Goal: Transaction & Acquisition: Download file/media

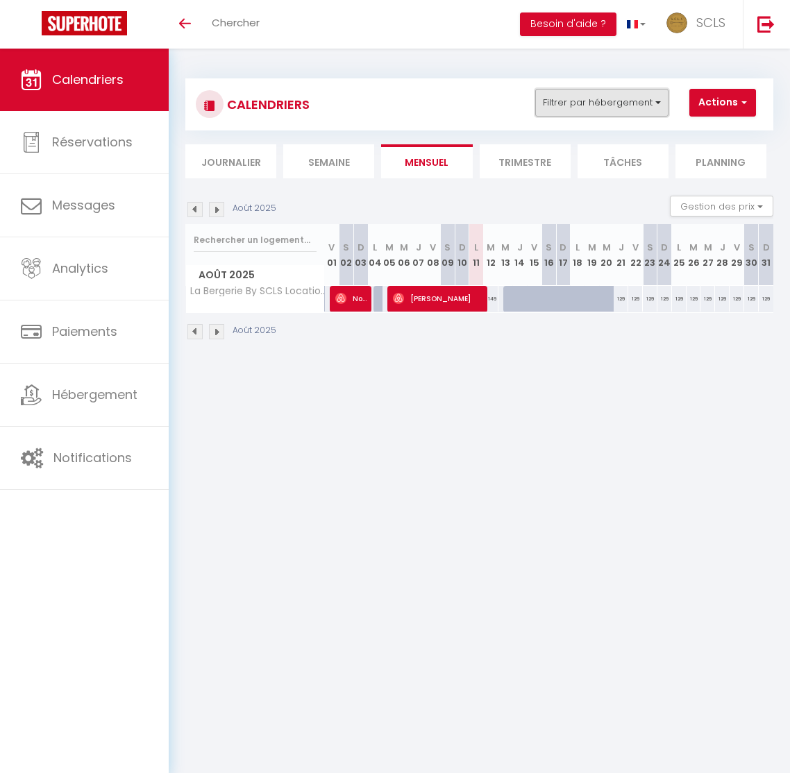
click at [588, 100] on button "Filtrer par hébergement" at bounding box center [601, 103] width 133 height 28
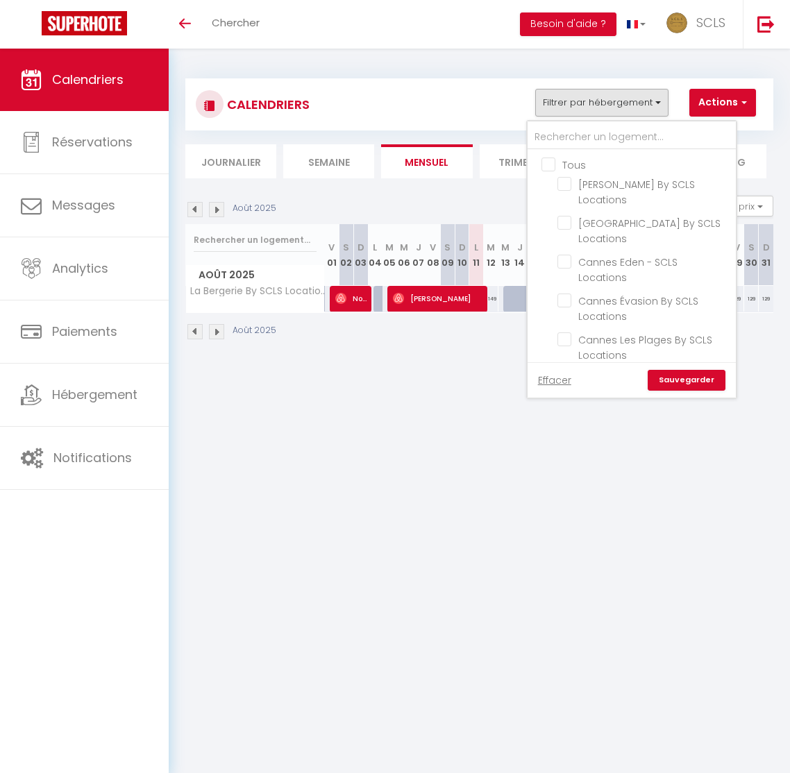
click at [552, 163] on input "Tous" at bounding box center [645, 164] width 208 height 14
checkbox input "true"
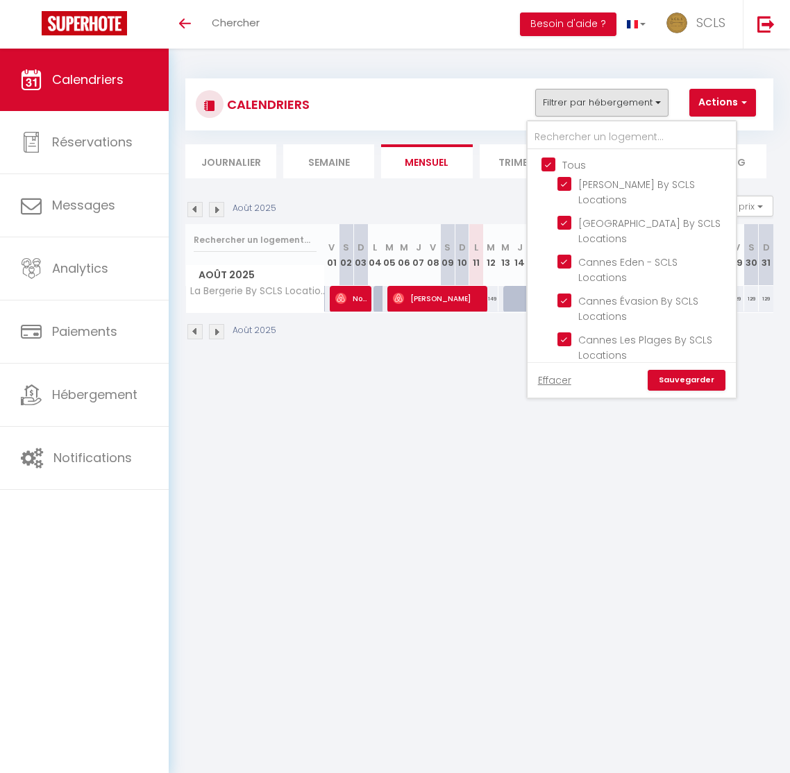
checkbox input "true"
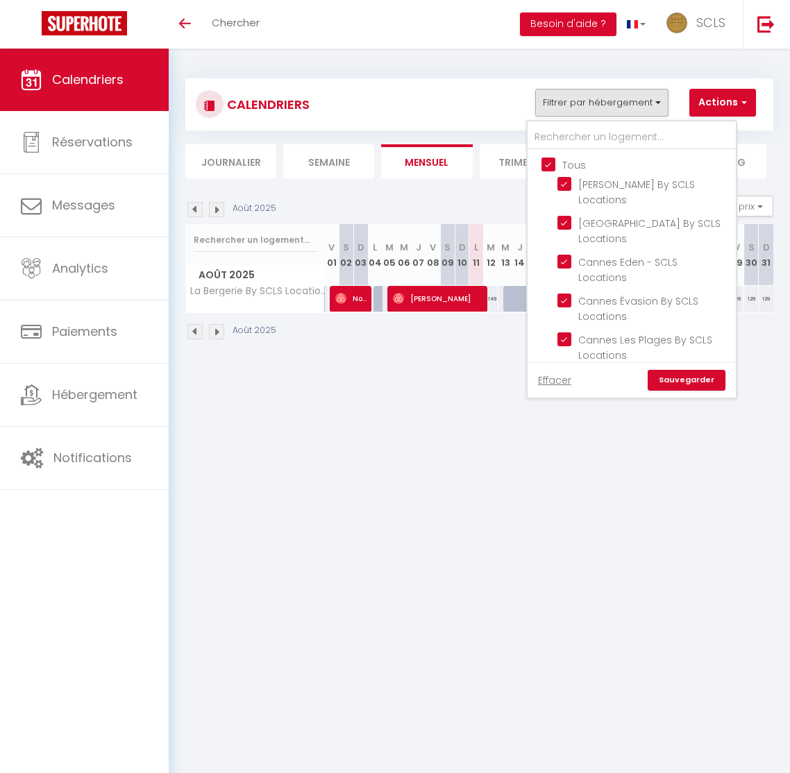
checkbox input "true"
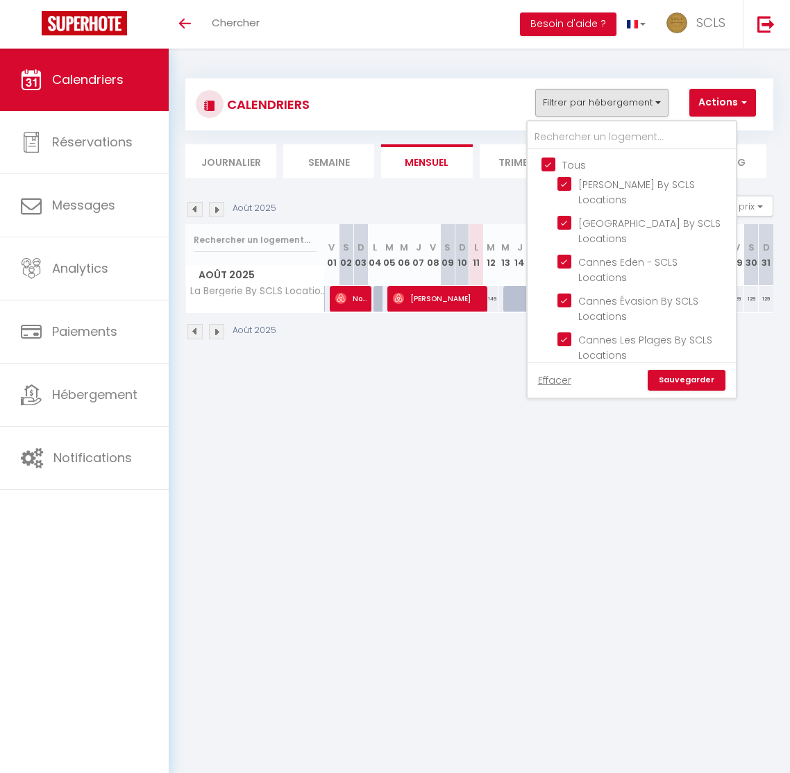
checkbox input "true"
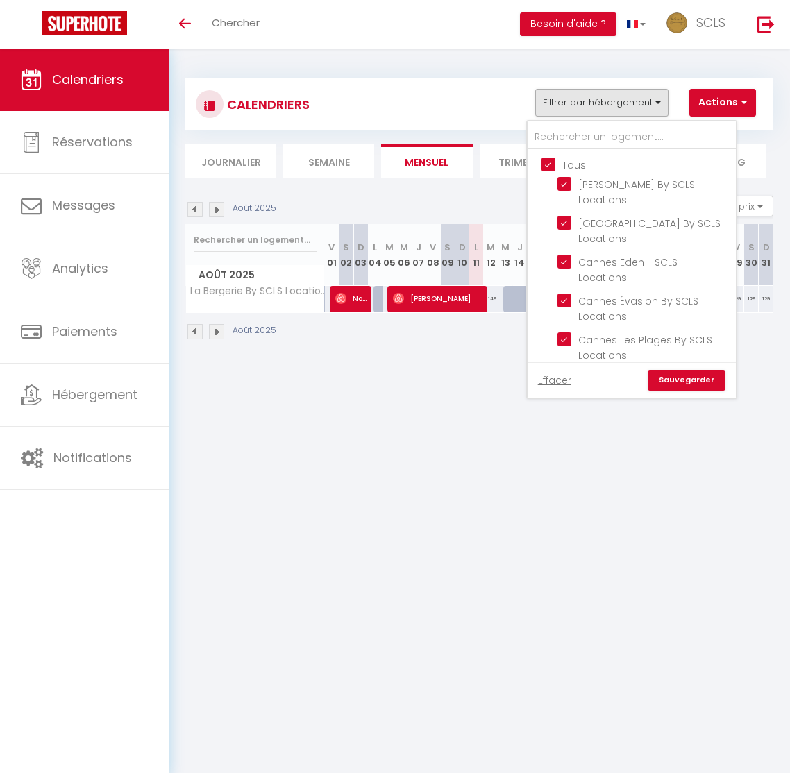
checkbox input "true"
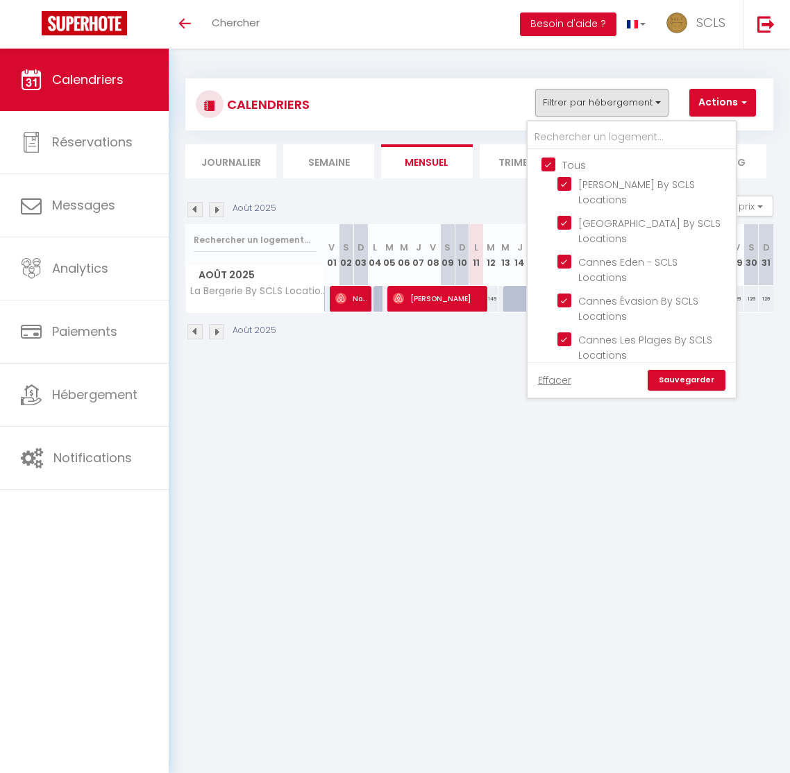
checkbox input "true"
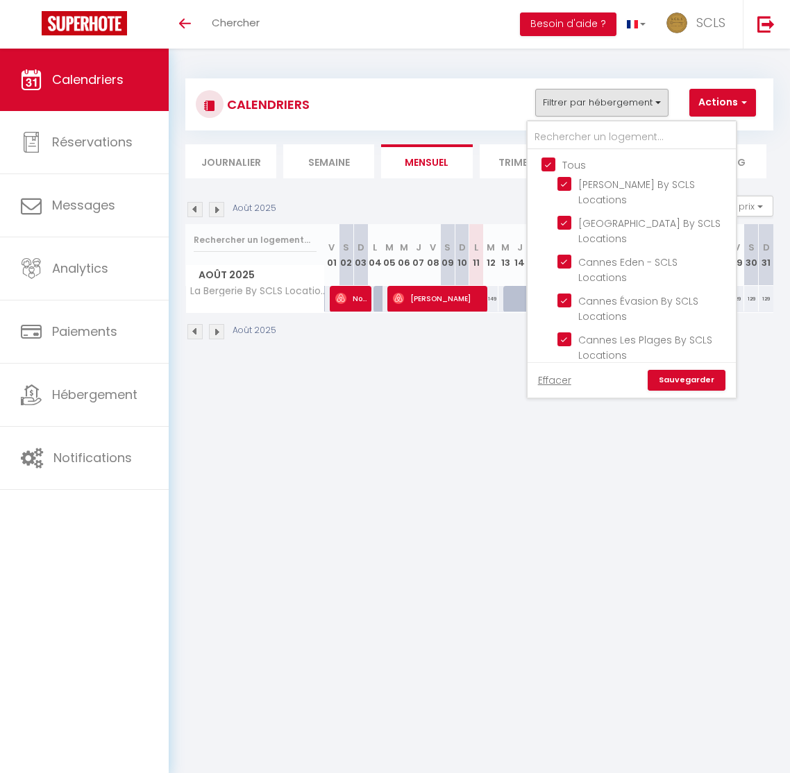
checkbox input "true"
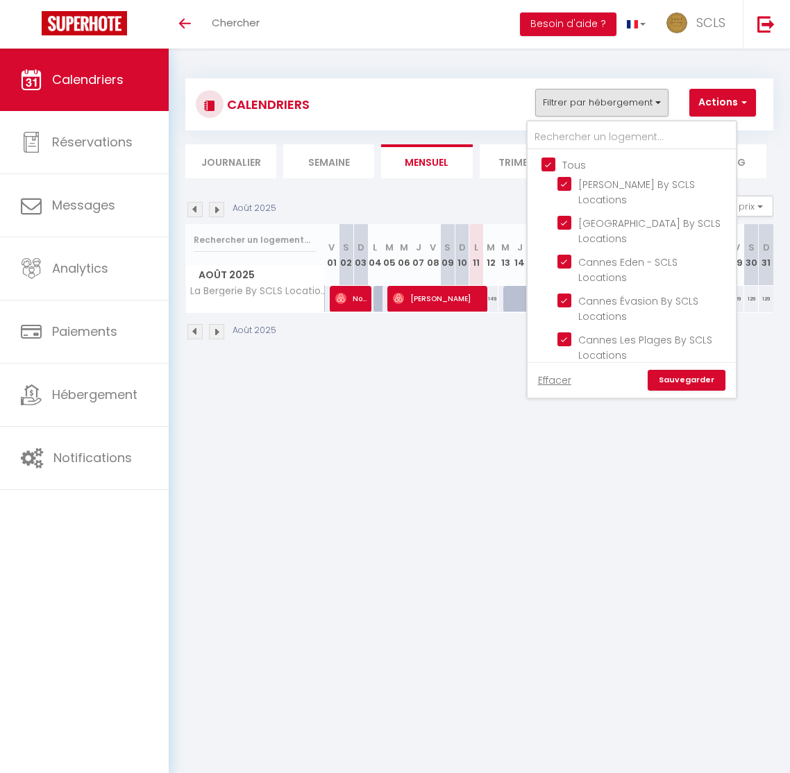
checkbox input "true"
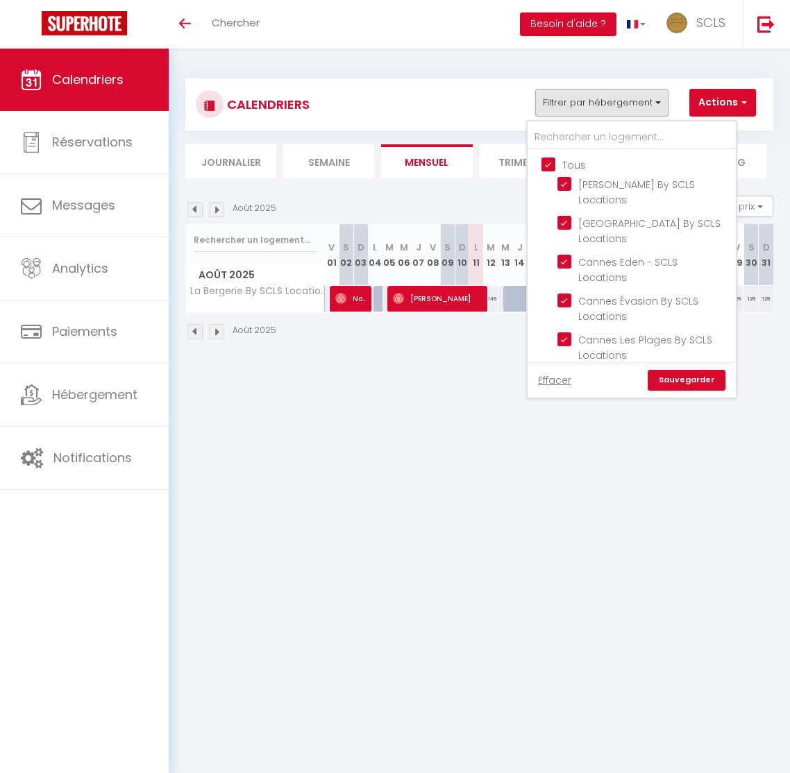
checkbox input "true"
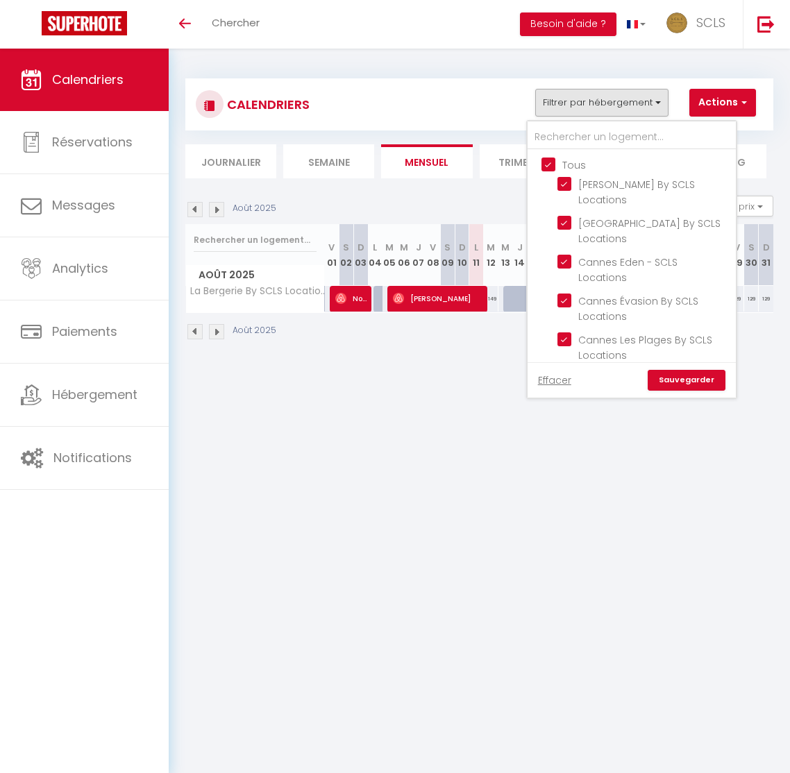
checkbox input "true"
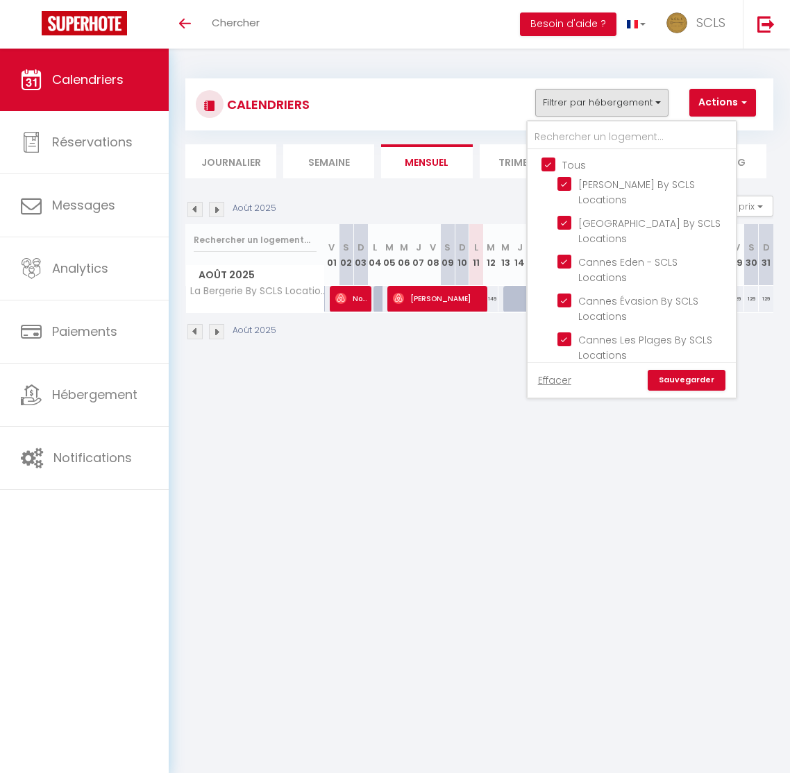
checkbox input "true"
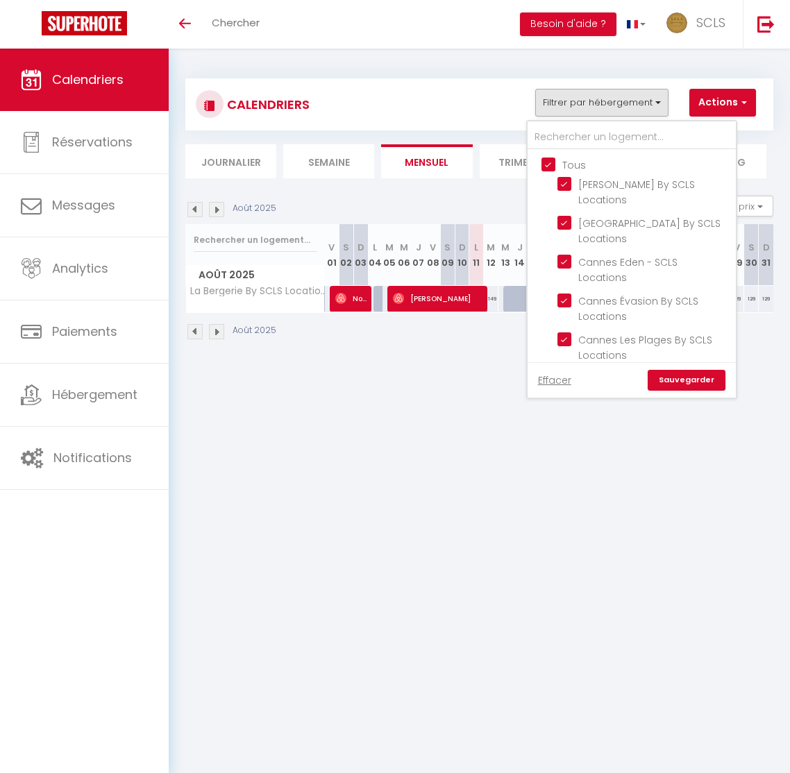
checkbox input "true"
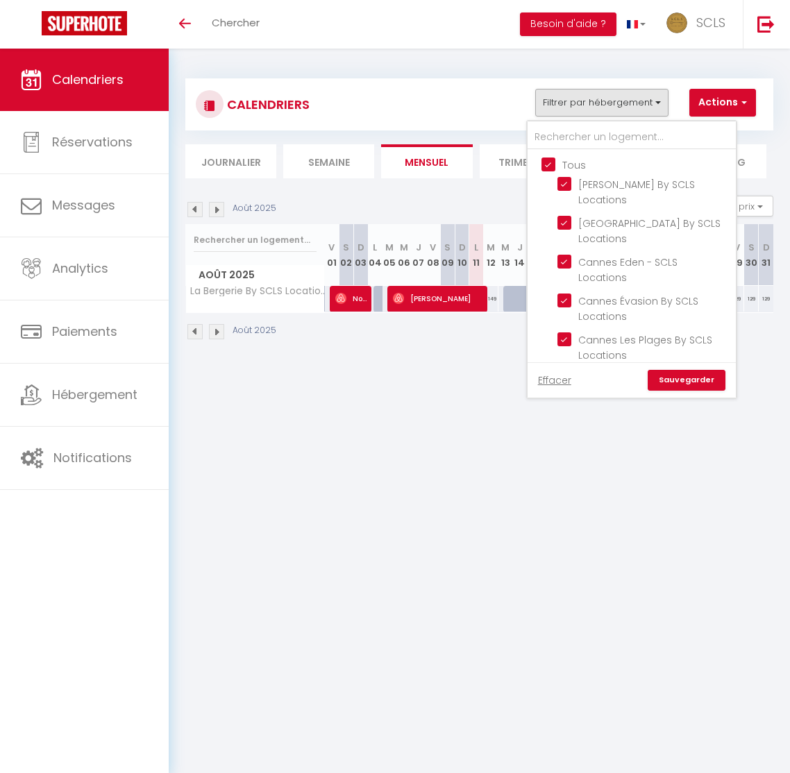
checkbox input "true"
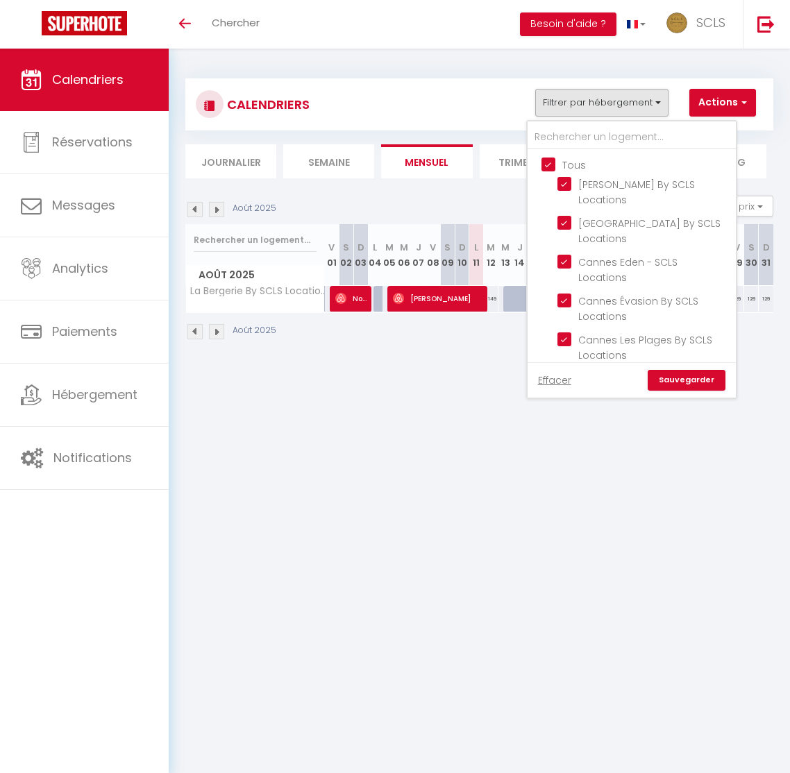
checkbox input "true"
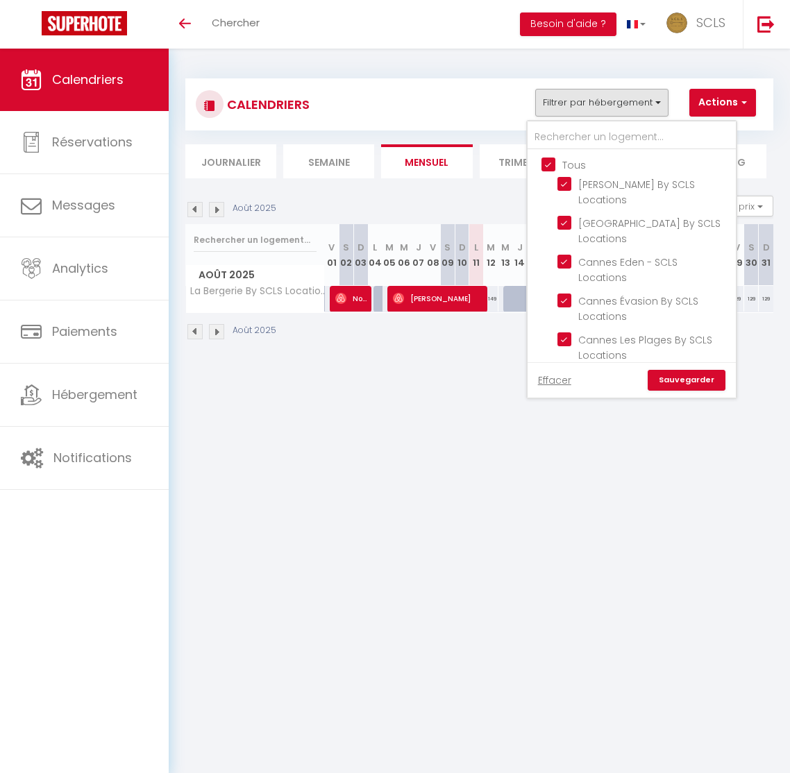
checkbox input "true"
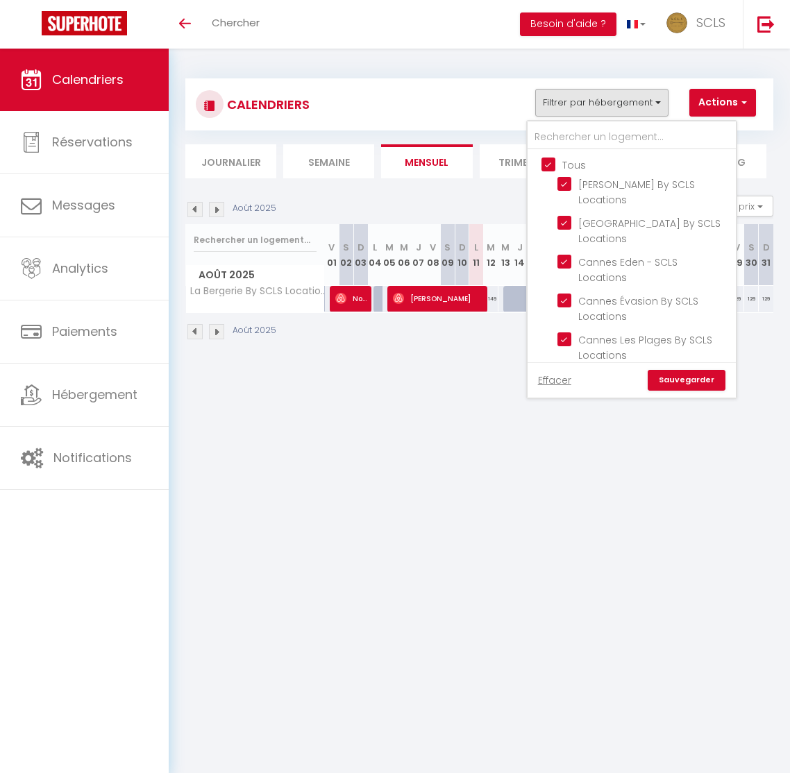
checkbox input "true"
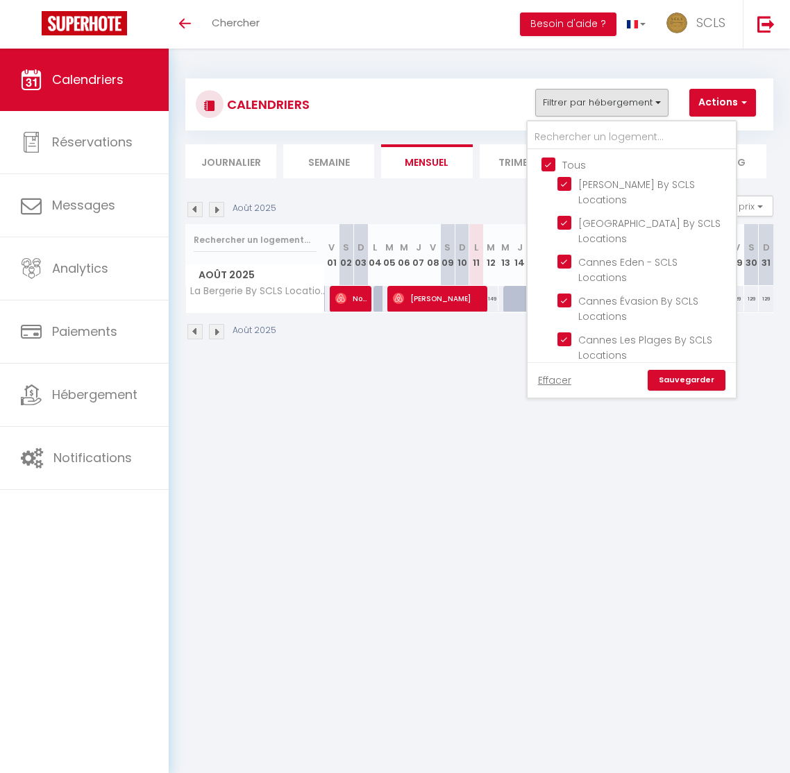
checkbox input "true"
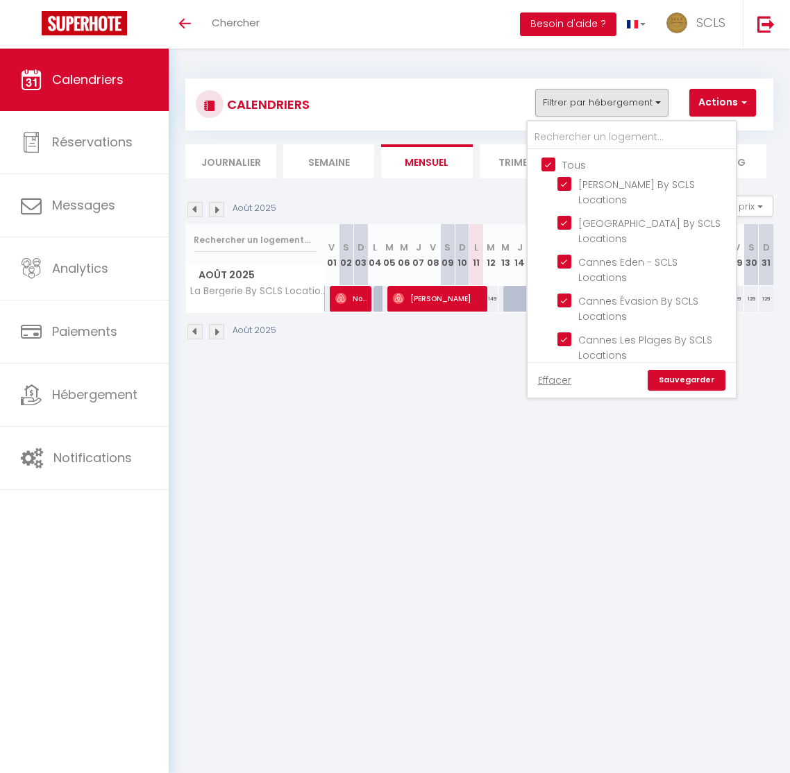
checkbox input "true"
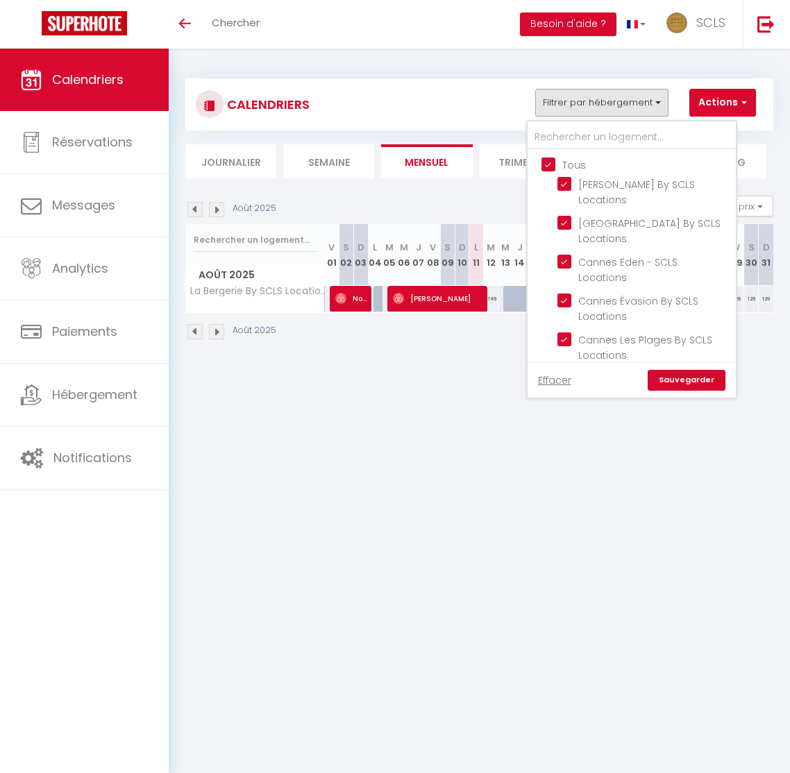
checkbox input "true"
click at [552, 163] on input "Tous" at bounding box center [645, 164] width 208 height 14
checkbox input "false"
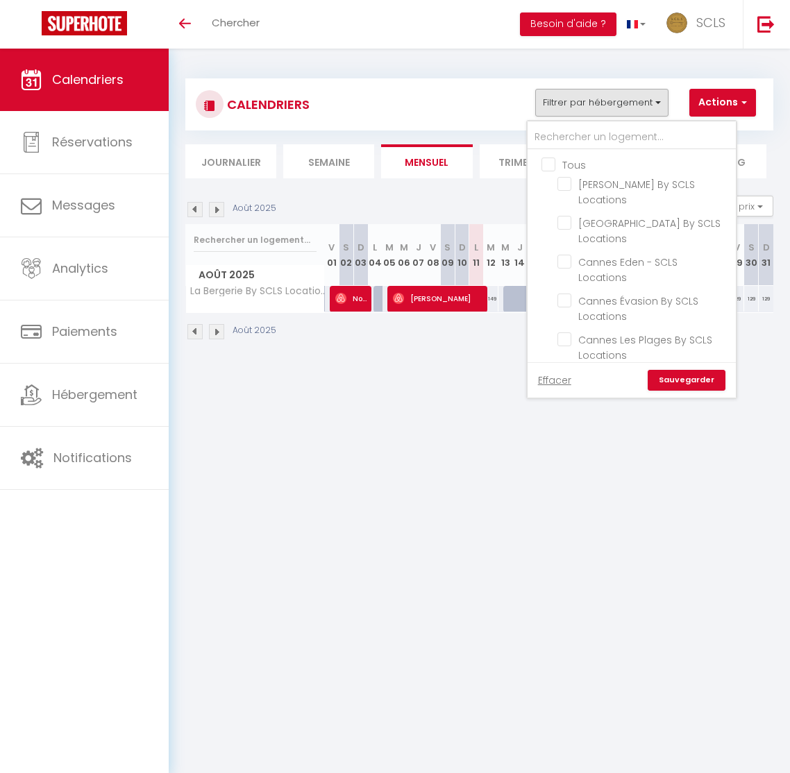
checkbox input "false"
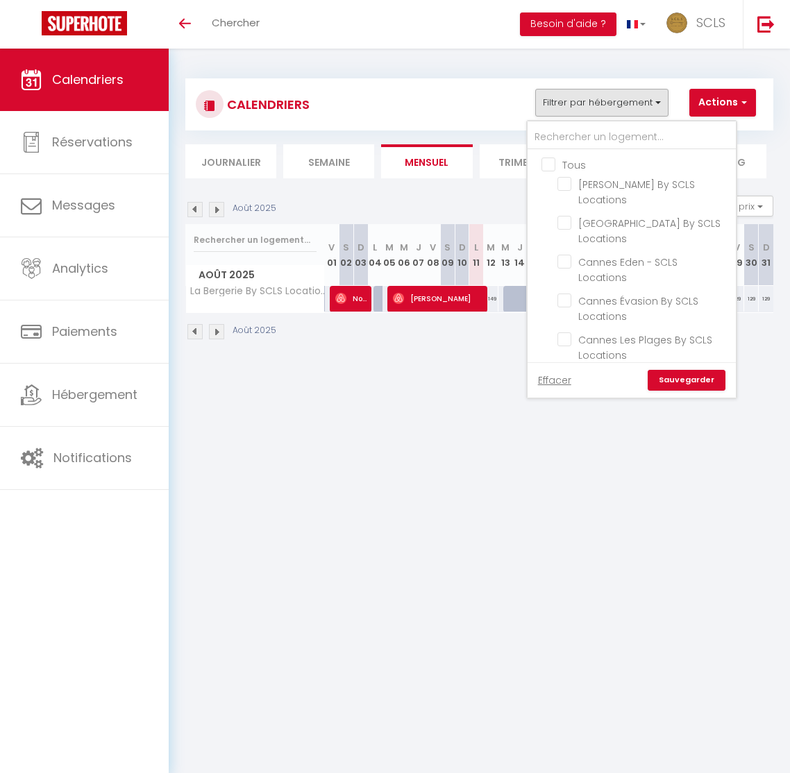
checkbox input "false"
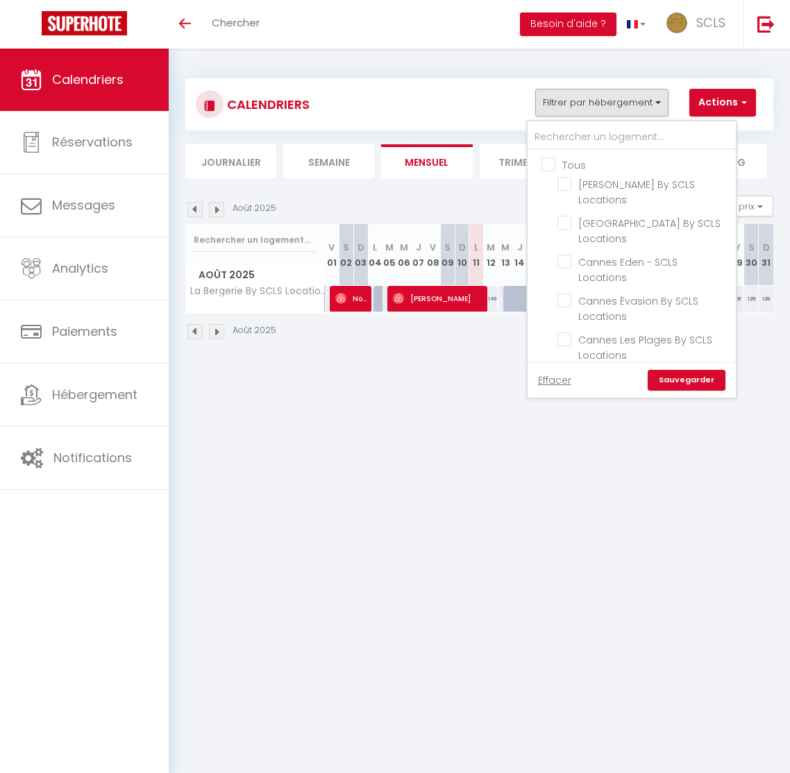
checkbox input "false"
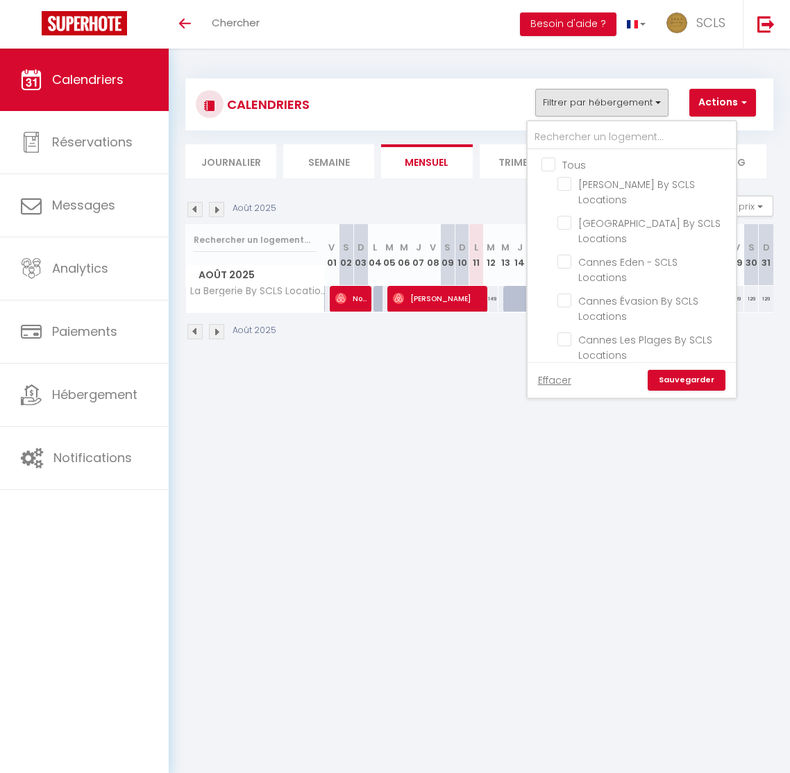
checkbox input "false"
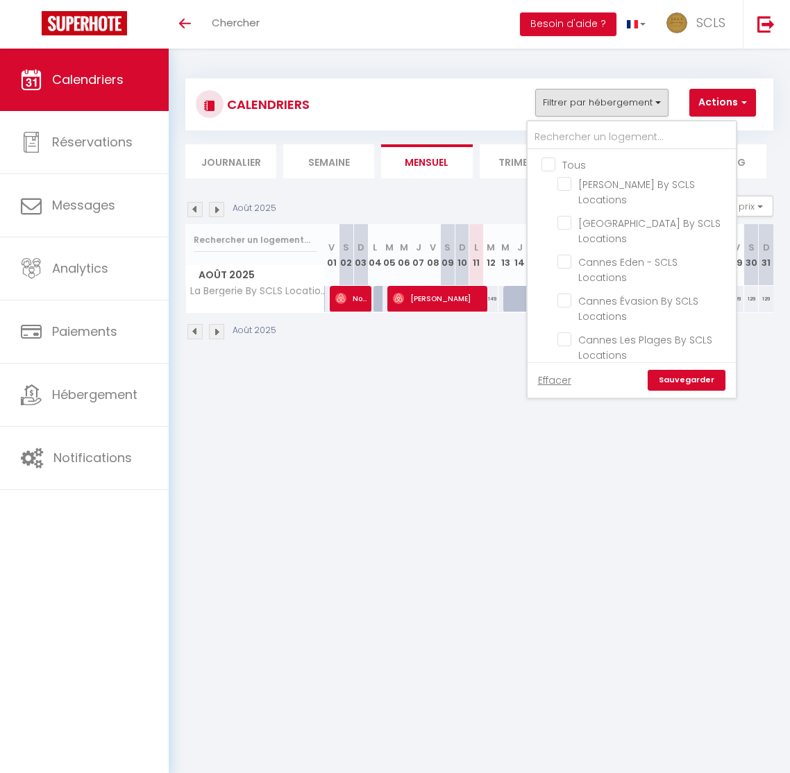
checkbox input "false"
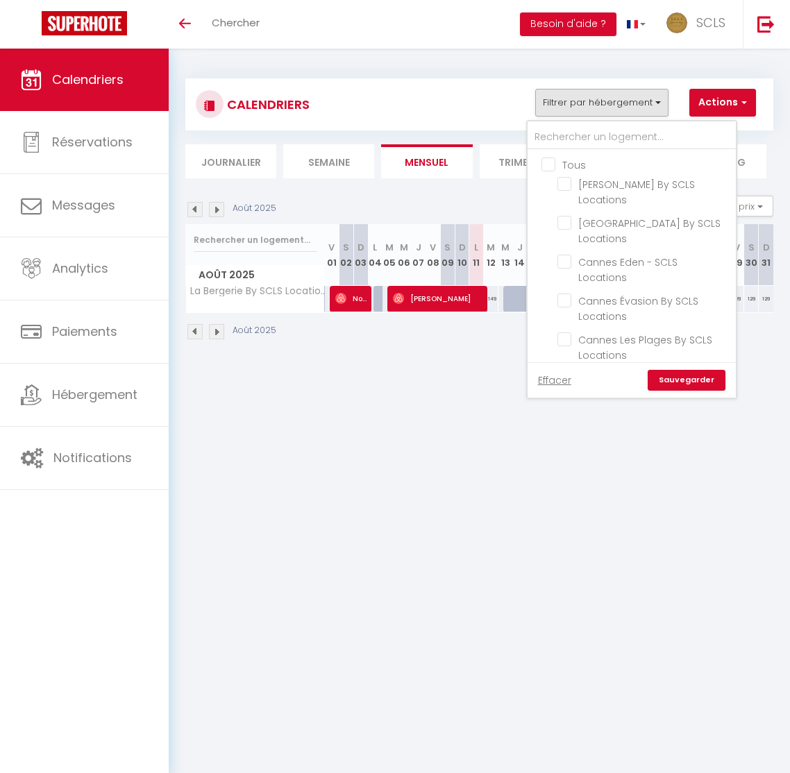
checkbox input "false"
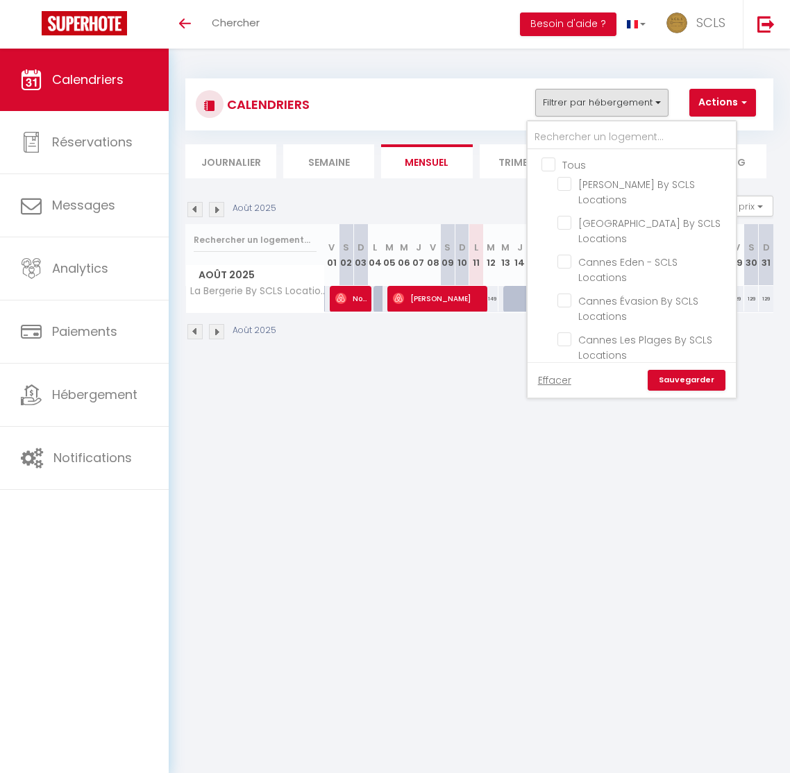
checkbox input "false"
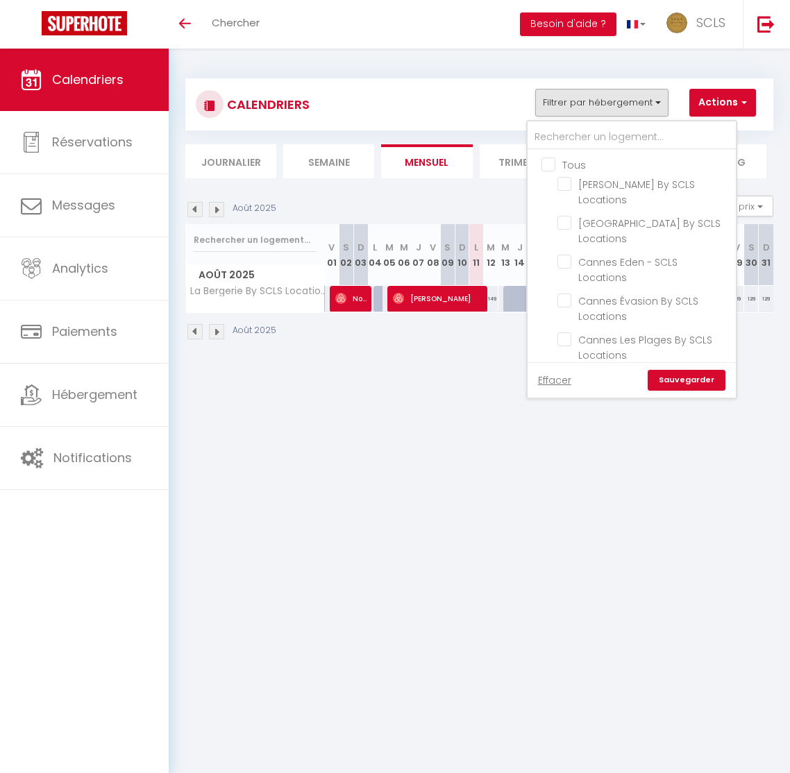
checkbox input "false"
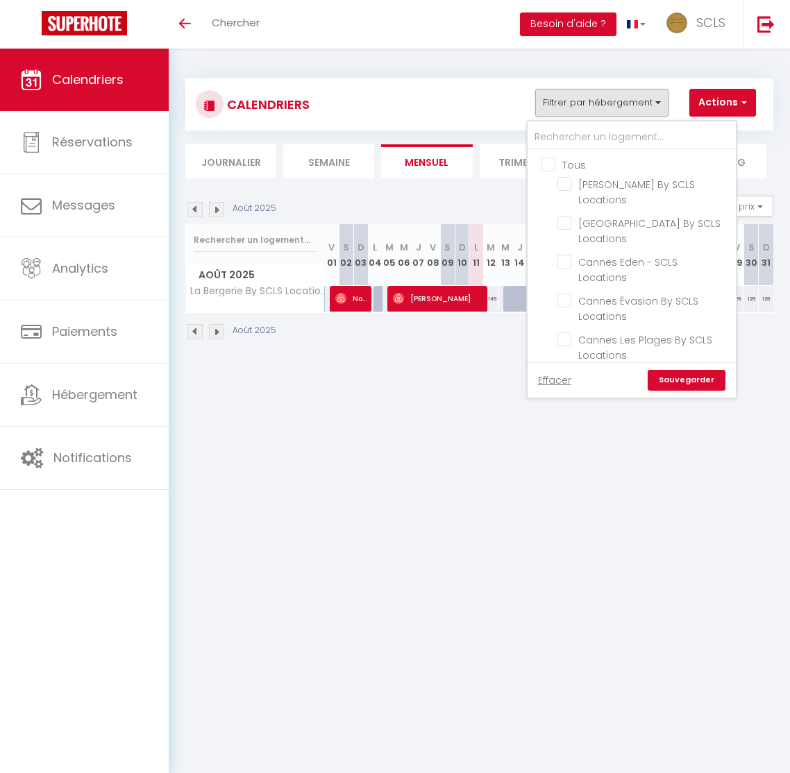
checkbox input "false"
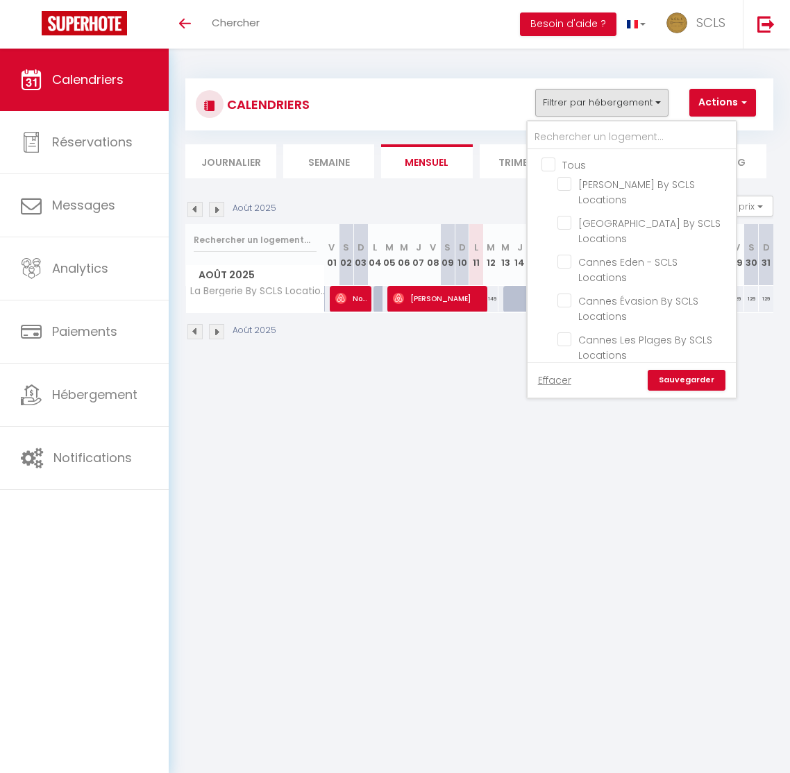
checkbox input "false"
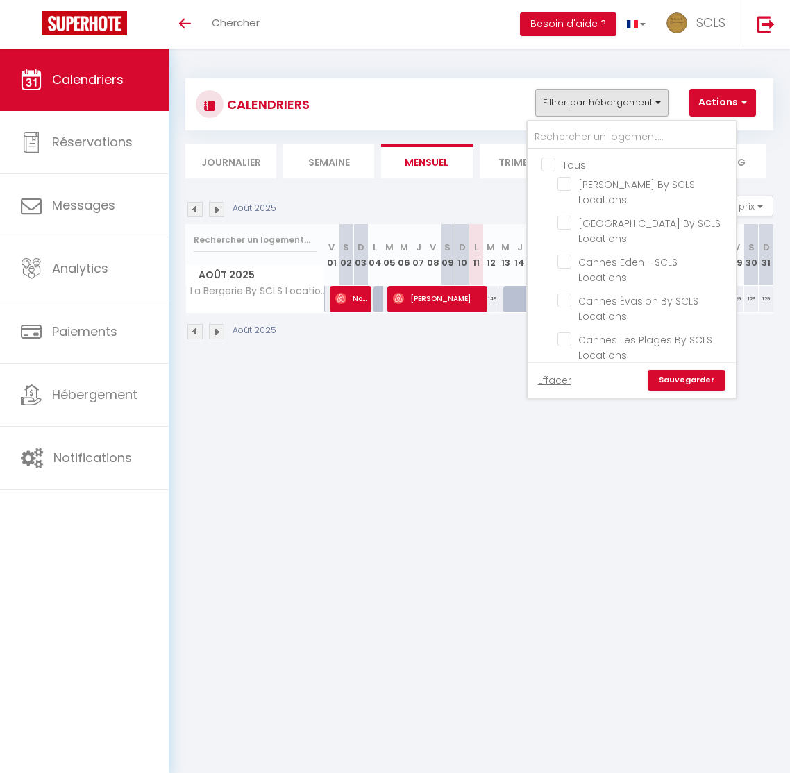
checkbox input "false"
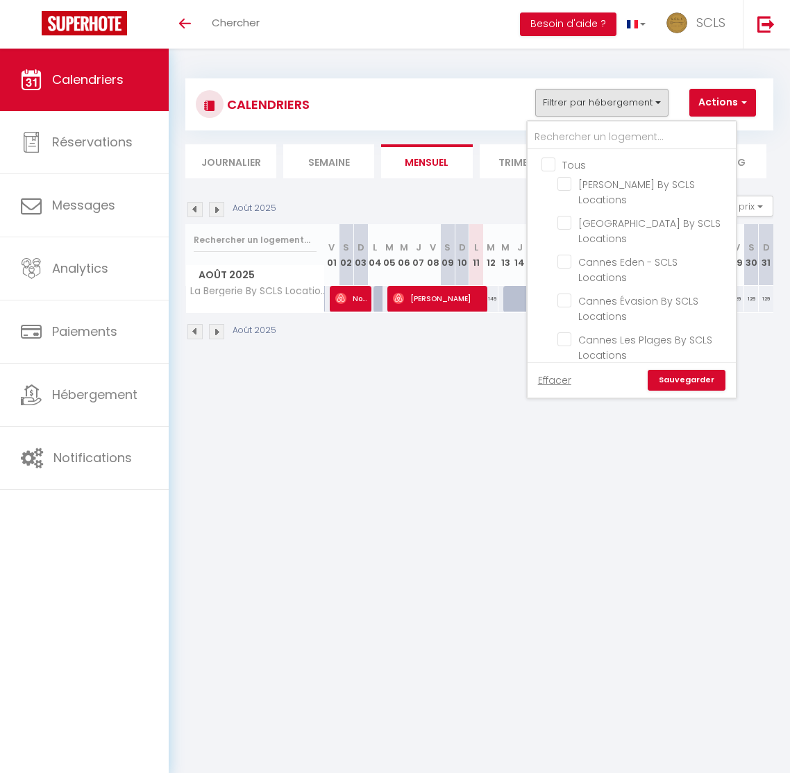
checkbox input "false"
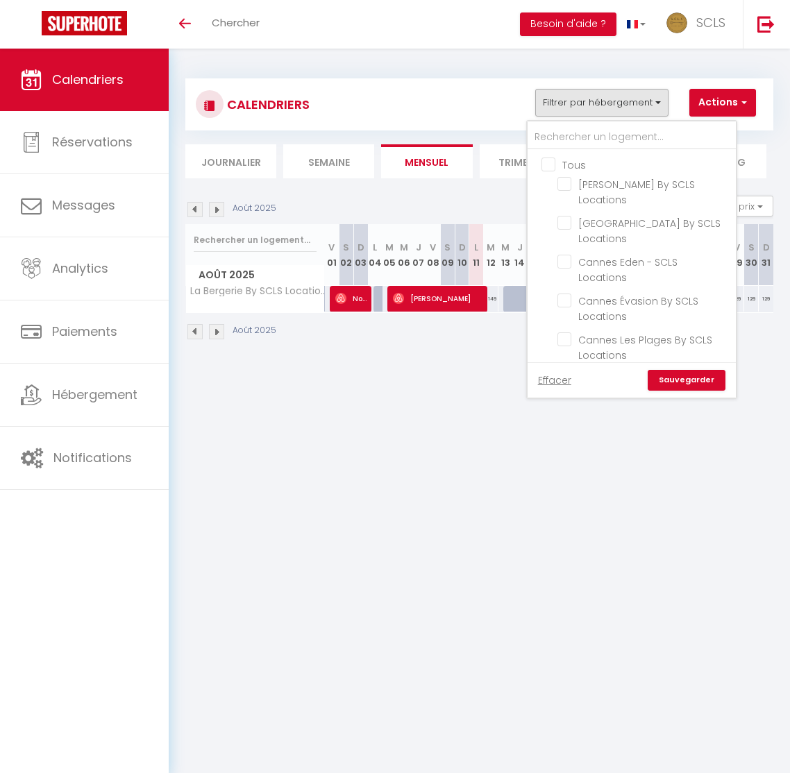
checkbox input "false"
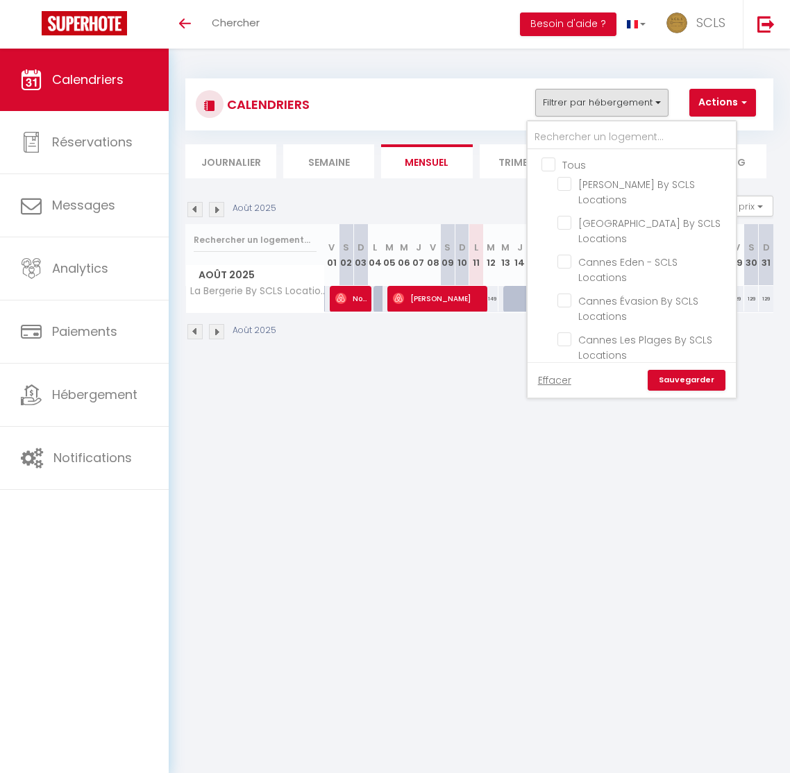
checkbox input "false"
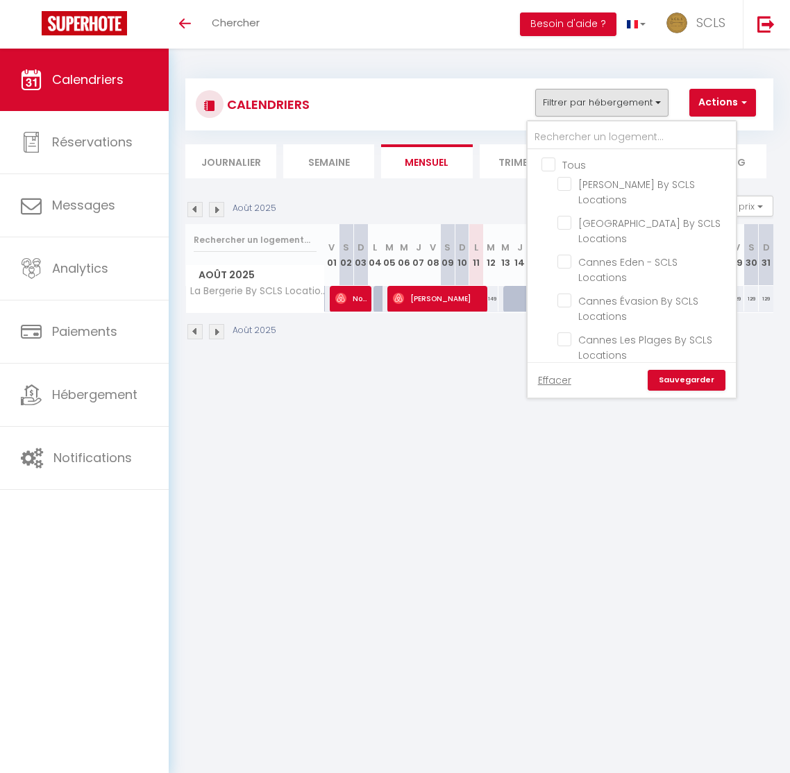
checkbox input "false"
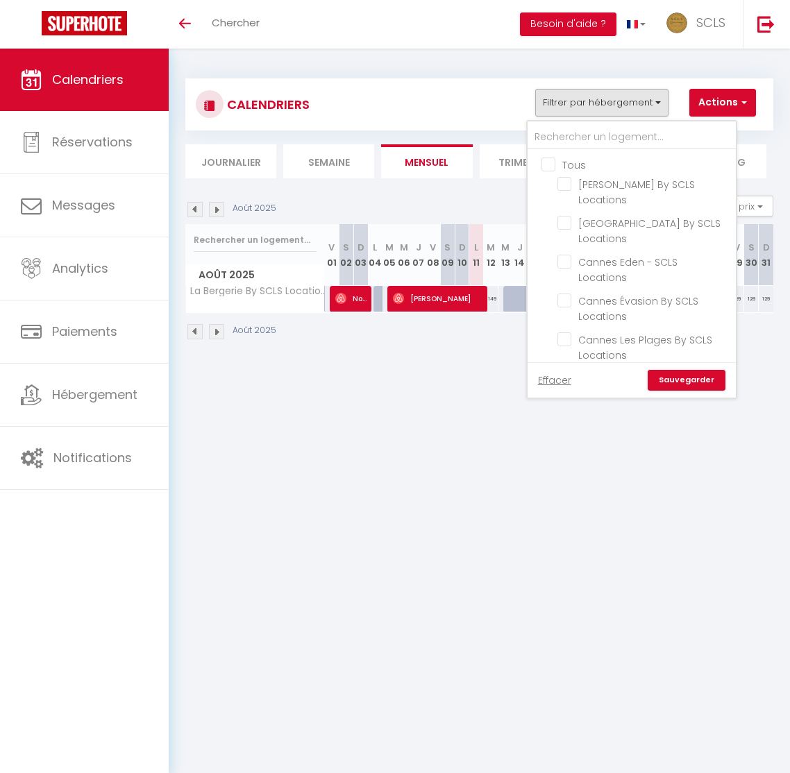
checkbox input "false"
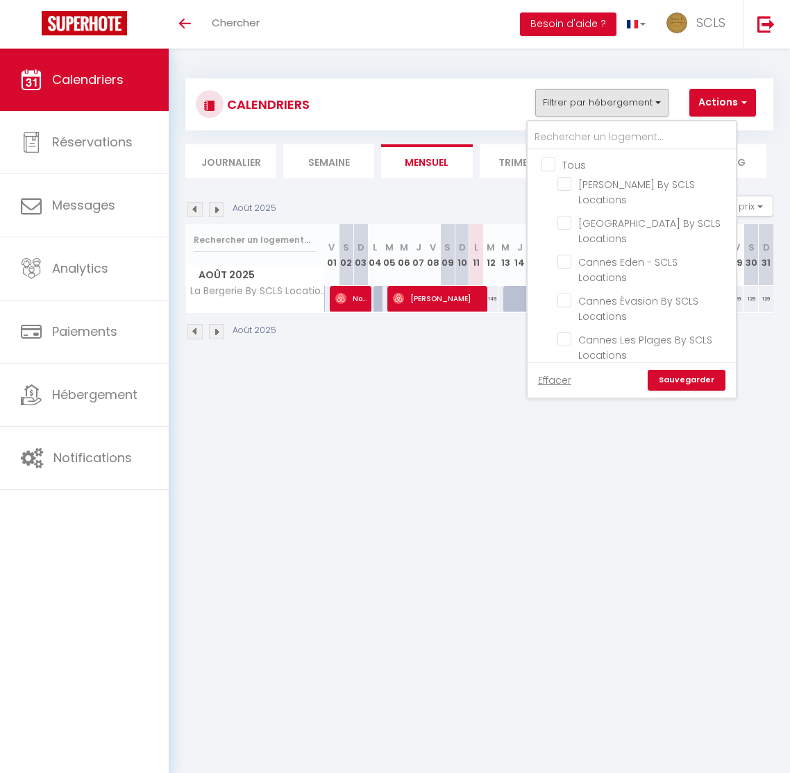
checkbox input "false"
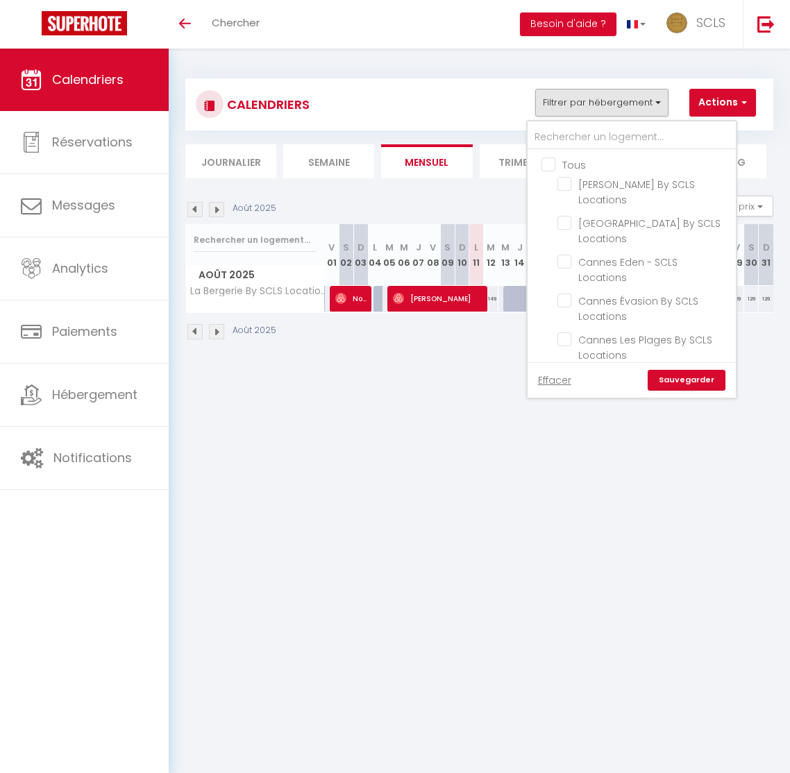
checkbox input "false"
click at [570, 140] on input "text" at bounding box center [631, 137] width 208 height 25
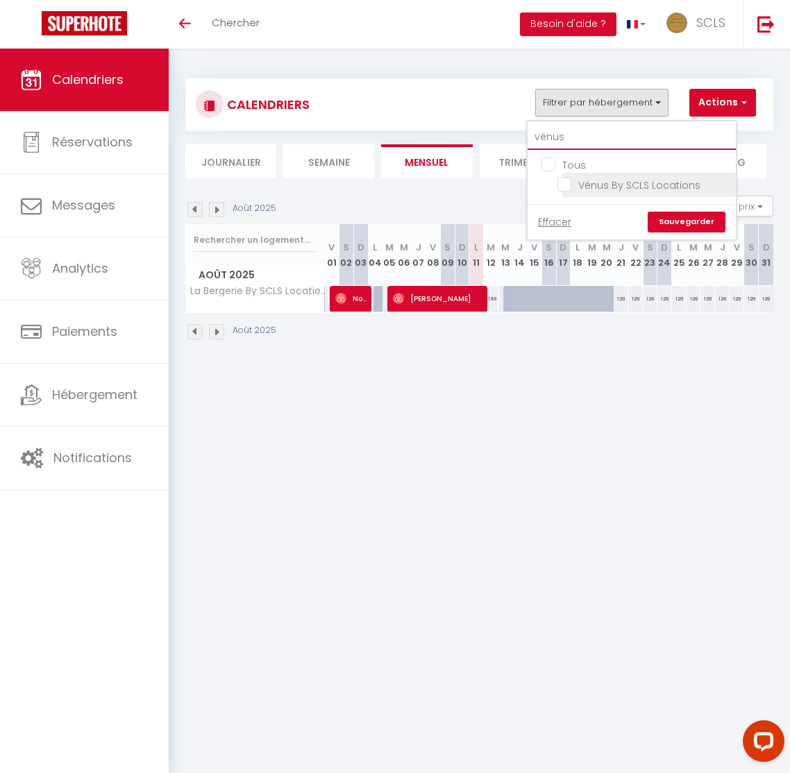
type input "vénus"
click at [585, 183] on input "Vénus By SCLS Locations" at bounding box center [643, 184] width 173 height 14
checkbox input "true"
click at [684, 219] on link "Sauvegarder" at bounding box center [686, 222] width 78 height 21
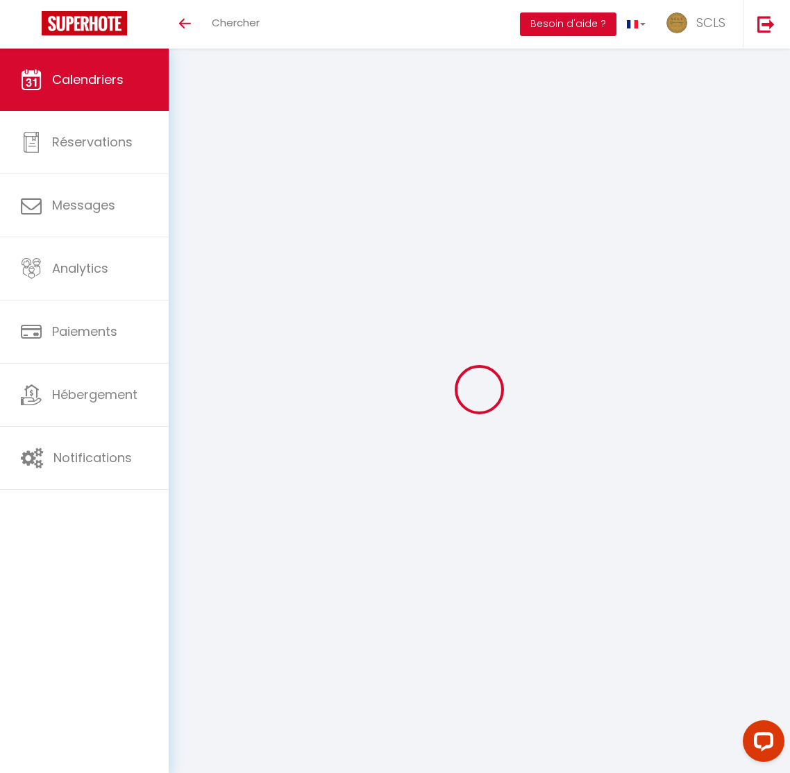
select select
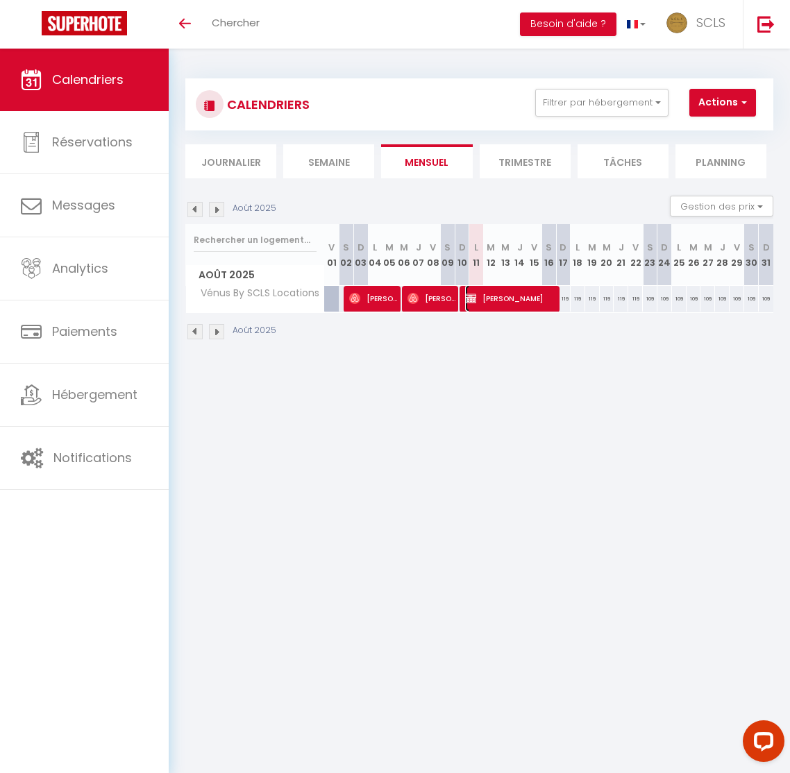
click at [500, 303] on span "[PERSON_NAME]" at bounding box center [511, 298] width 92 height 26
select select "OK"
select select "0"
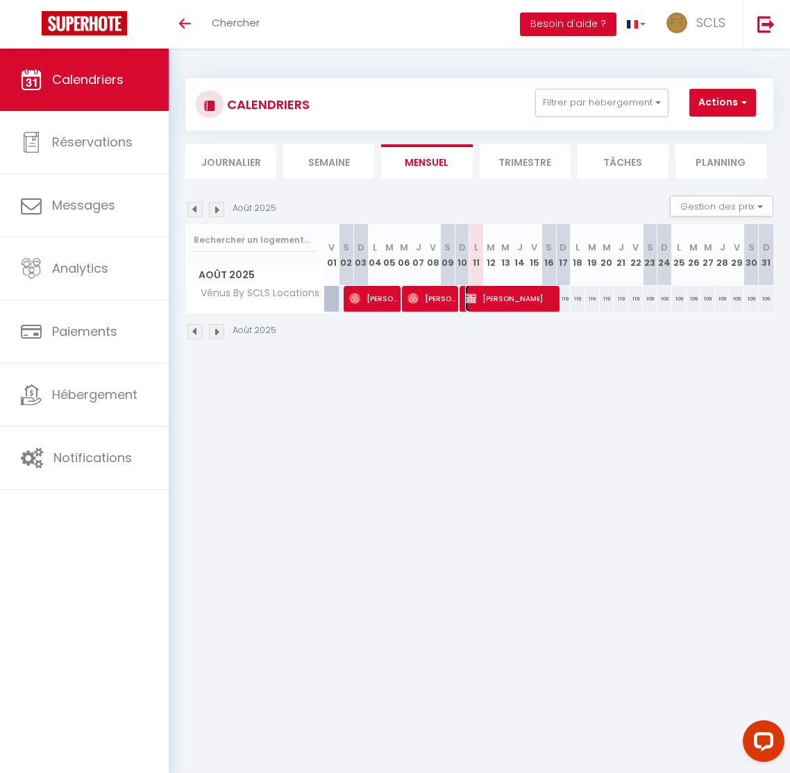
select select "1"
select select
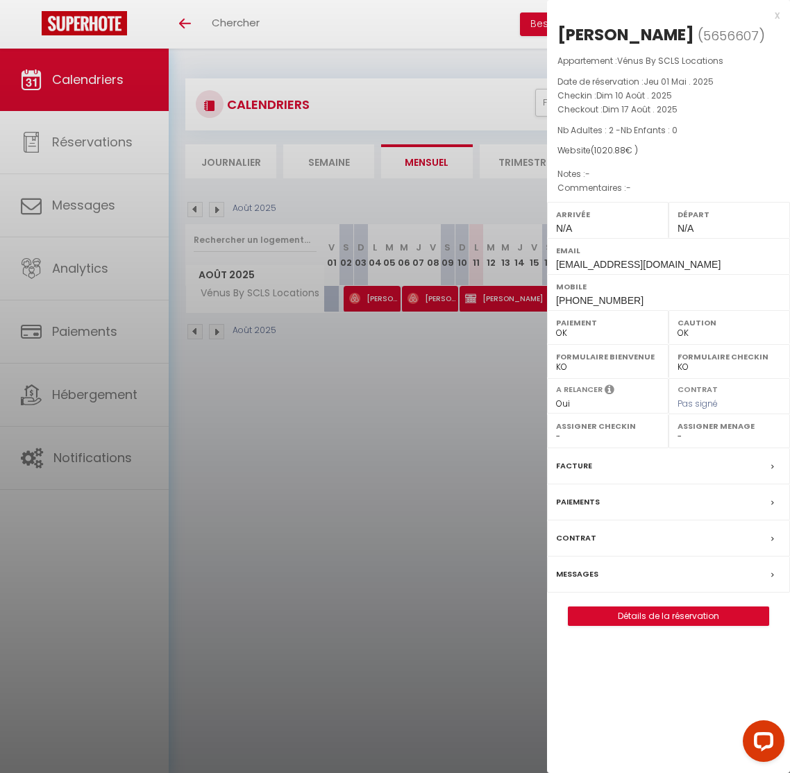
drag, startPoint x: 592, startPoint y: 491, endPoint x: 446, endPoint y: 457, distance: 150.2
click at [582, 484] on div "Facture" at bounding box center [668, 466] width 243 height 36
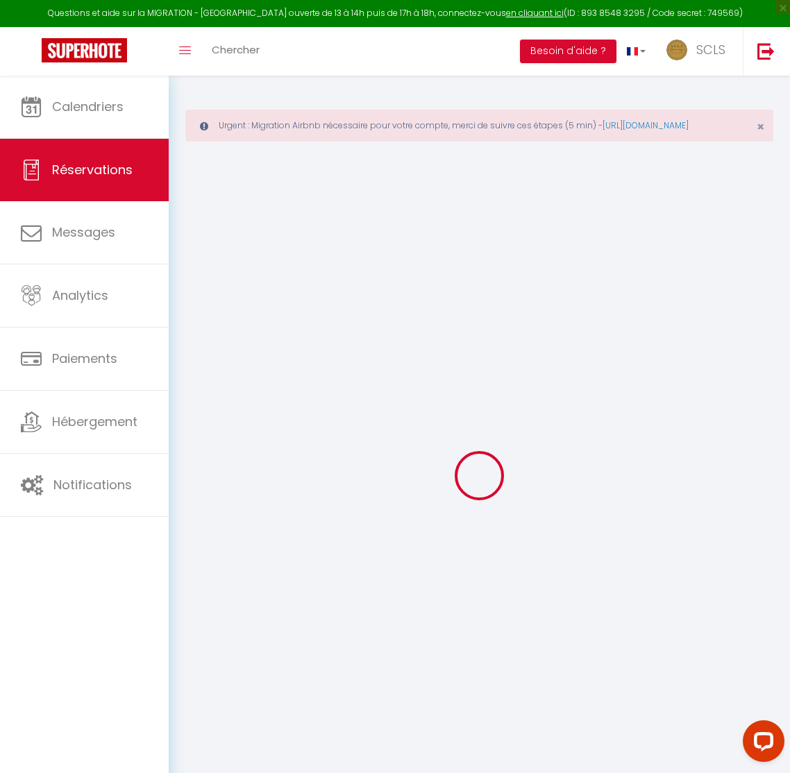
type input "Gerbrand"
type input "Lindeque"
type input "[EMAIL_ADDRESS][DOMAIN_NAME]"
type input "[PHONE_NUMBER]"
type input "8005"
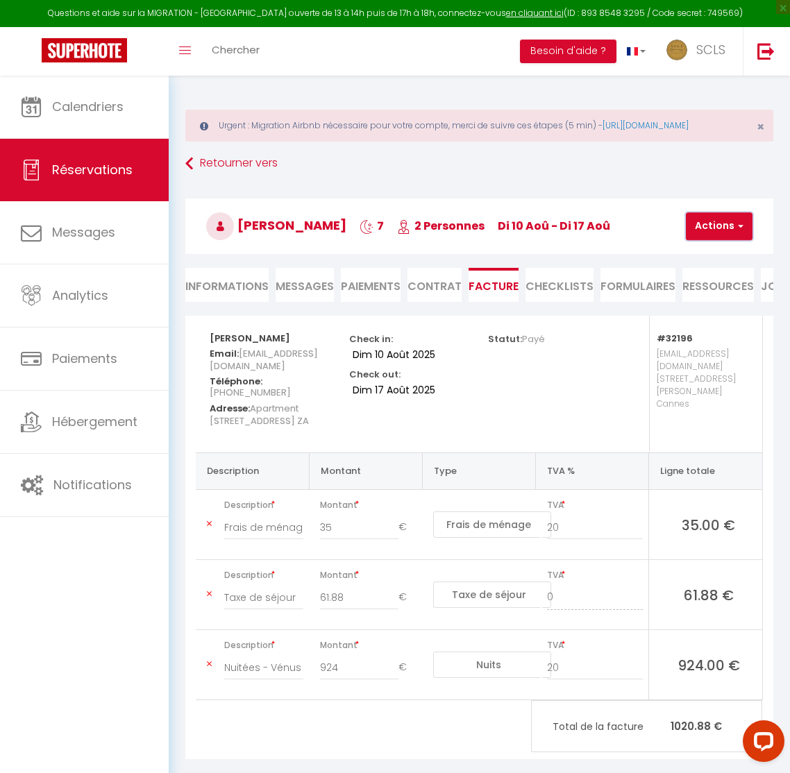
click at [706, 240] on button "Actions" at bounding box center [719, 226] width 67 height 28
click at [706, 284] on link "Aperçu et éditer" at bounding box center [734, 275] width 117 height 18
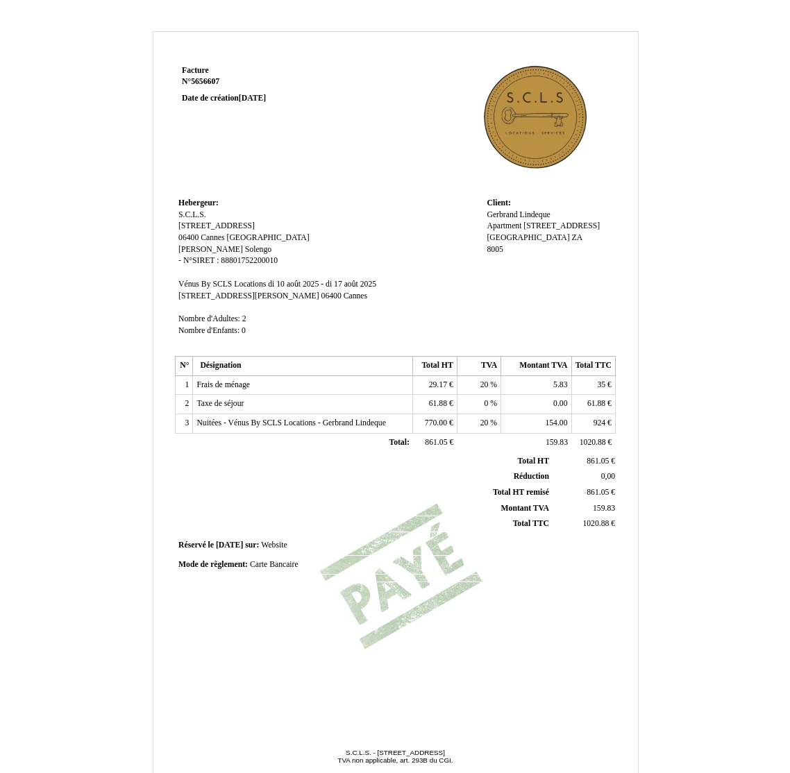
scroll to position [65, 0]
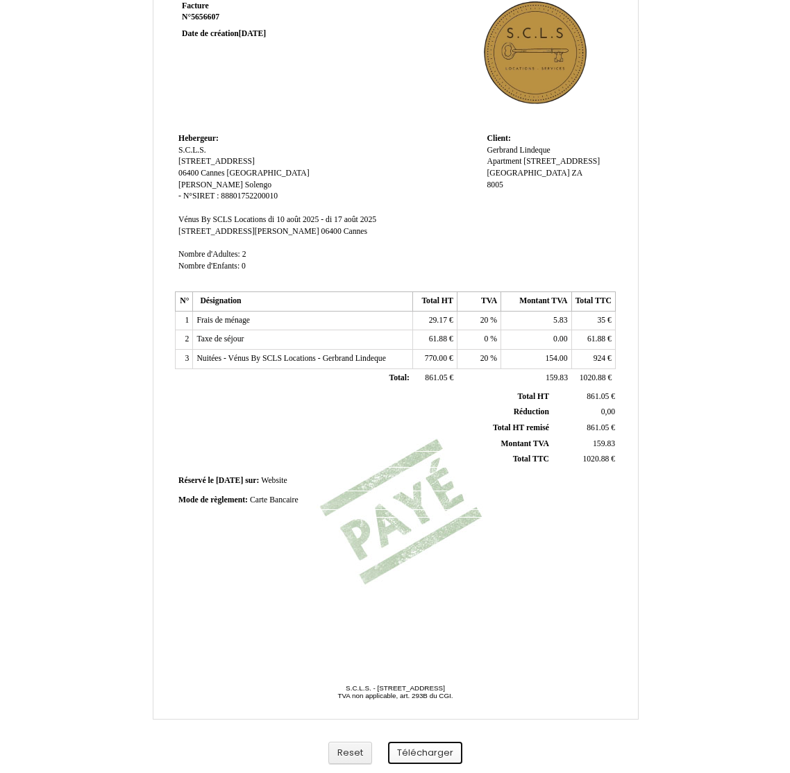
click at [449, 752] on button "Télécharger" at bounding box center [425, 753] width 74 height 23
